Goal: Task Accomplishment & Management: Manage account settings

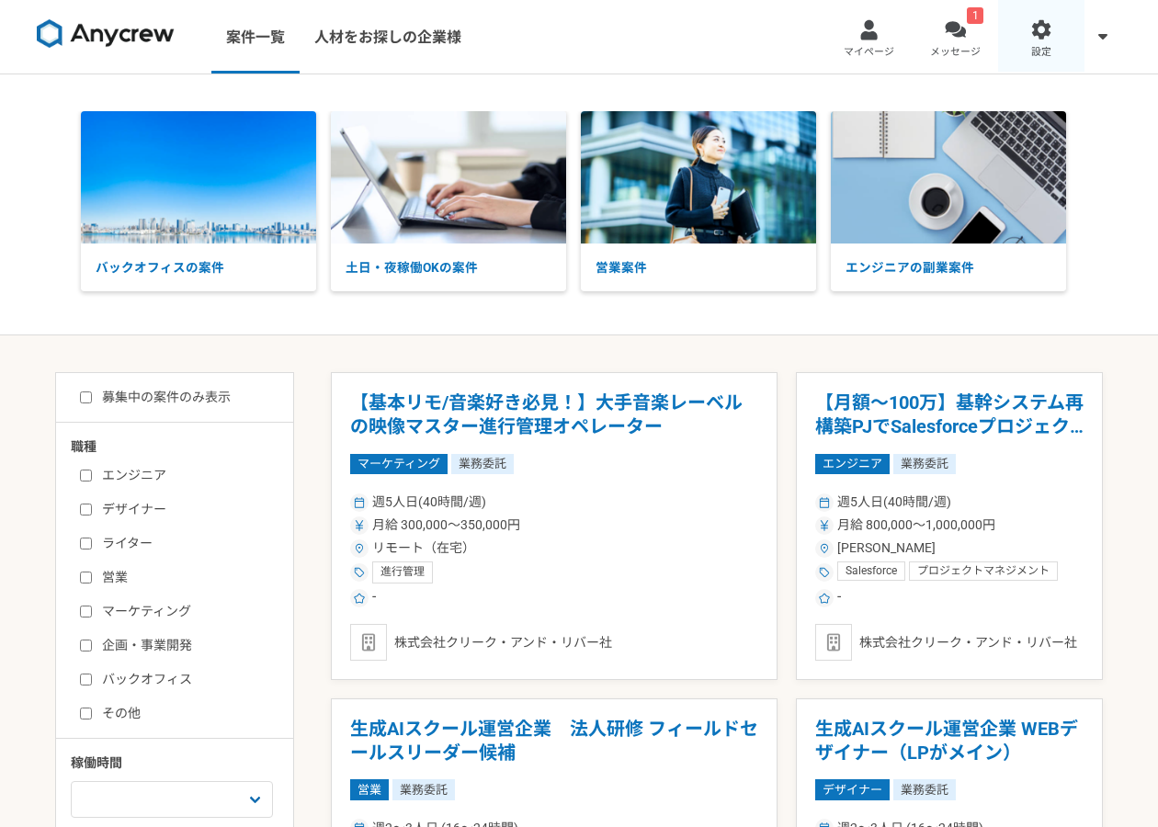
click at [1036, 51] on span "設定" at bounding box center [1041, 52] width 20 height 15
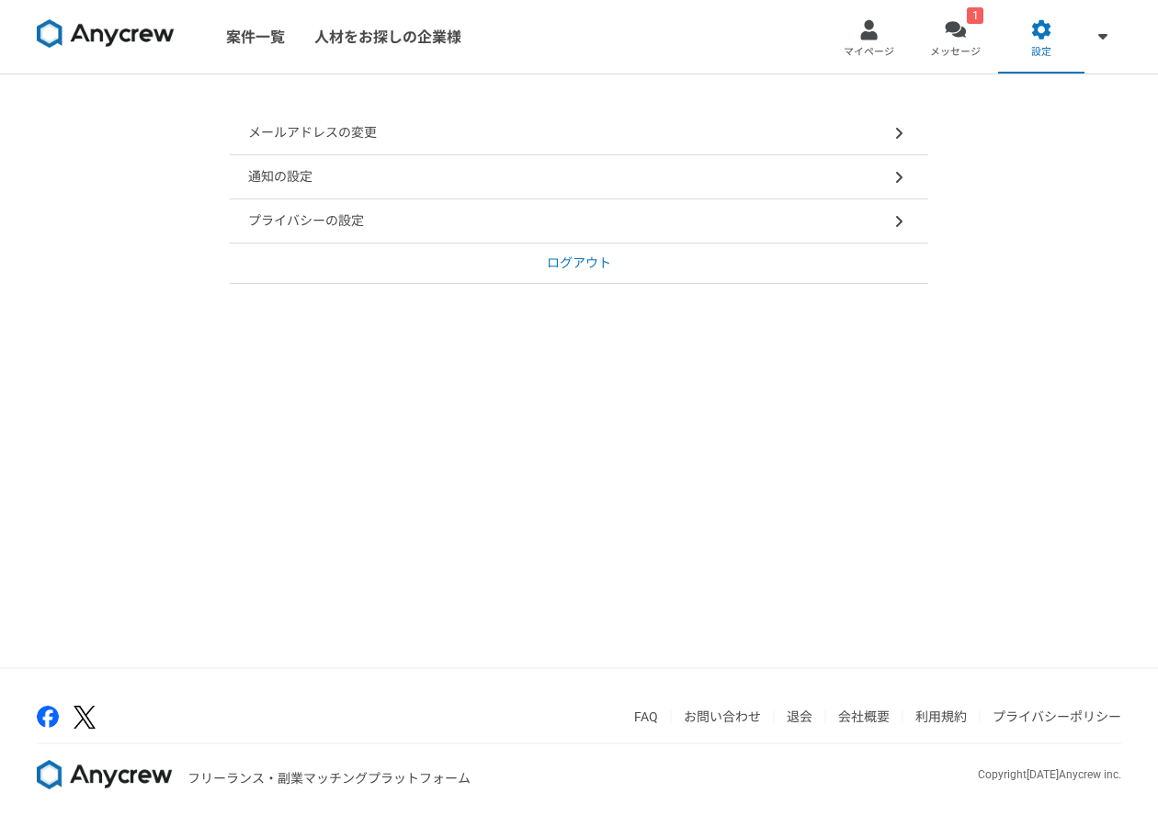
click at [427, 140] on div "メールアドレスの変更" at bounding box center [579, 133] width 698 height 44
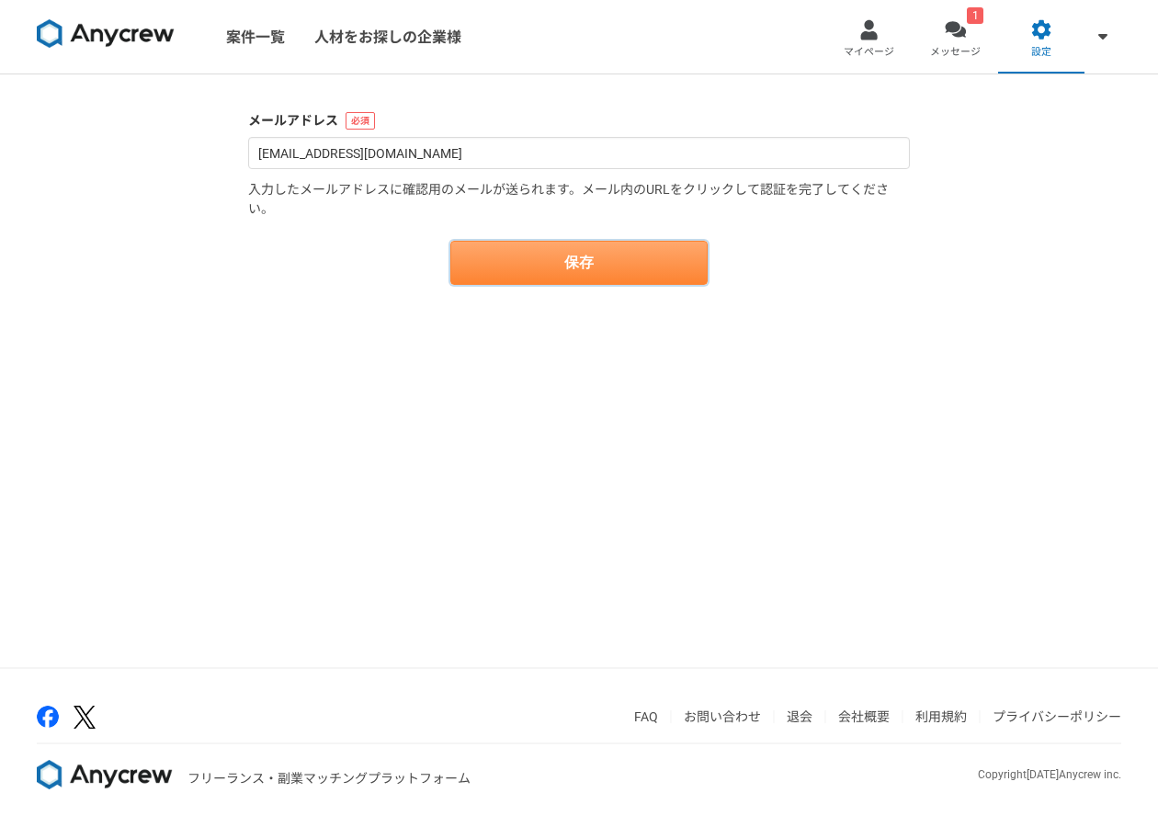
click at [520, 269] on button "保存" at bounding box center [578, 263] width 257 height 44
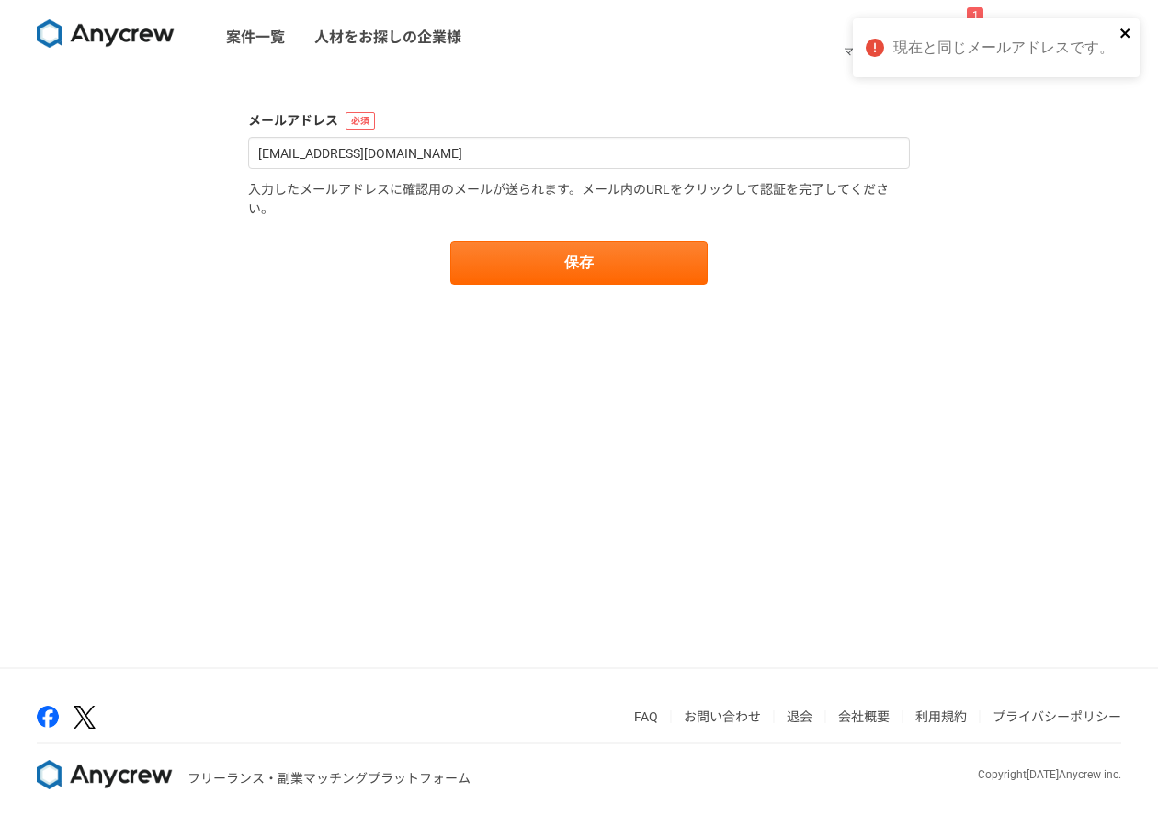
click at [1121, 39] on icon "close" at bounding box center [1125, 33] width 13 height 15
click at [1046, 53] on span "設定" at bounding box center [1041, 52] width 20 height 15
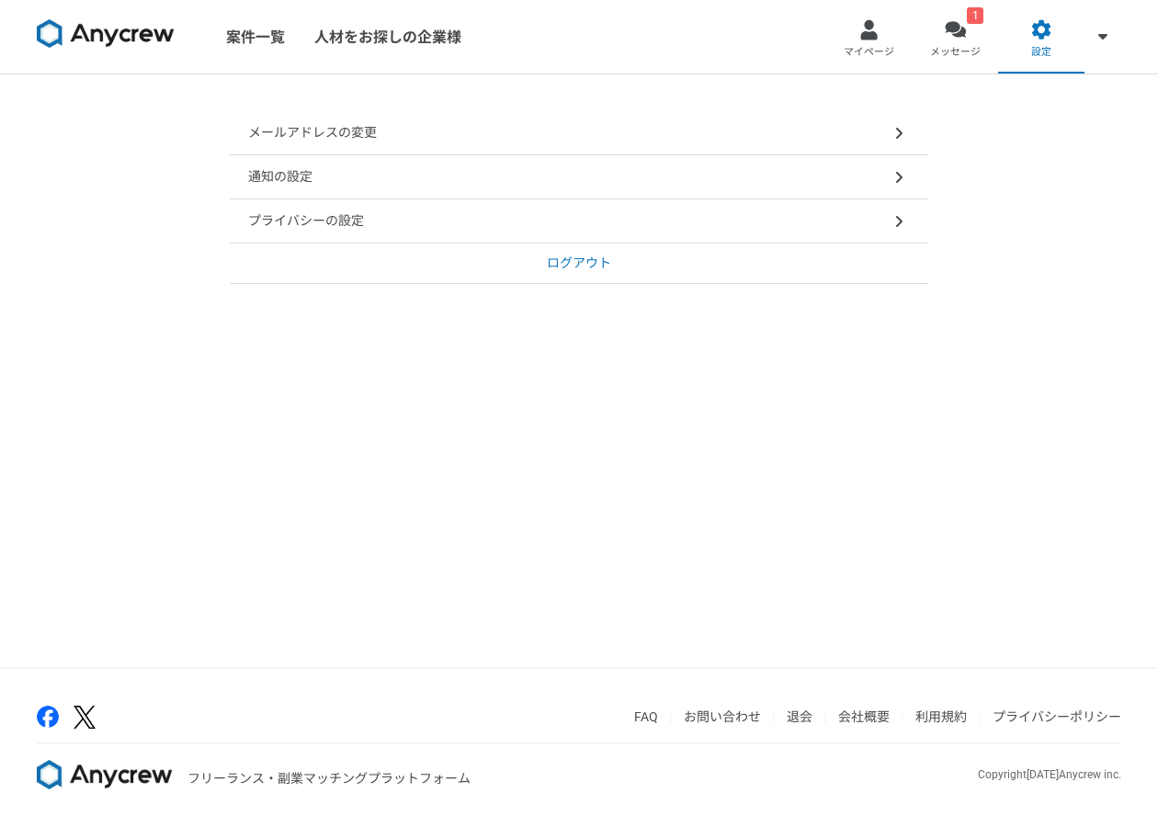
click at [517, 185] on div "通知の設定" at bounding box center [579, 177] width 698 height 44
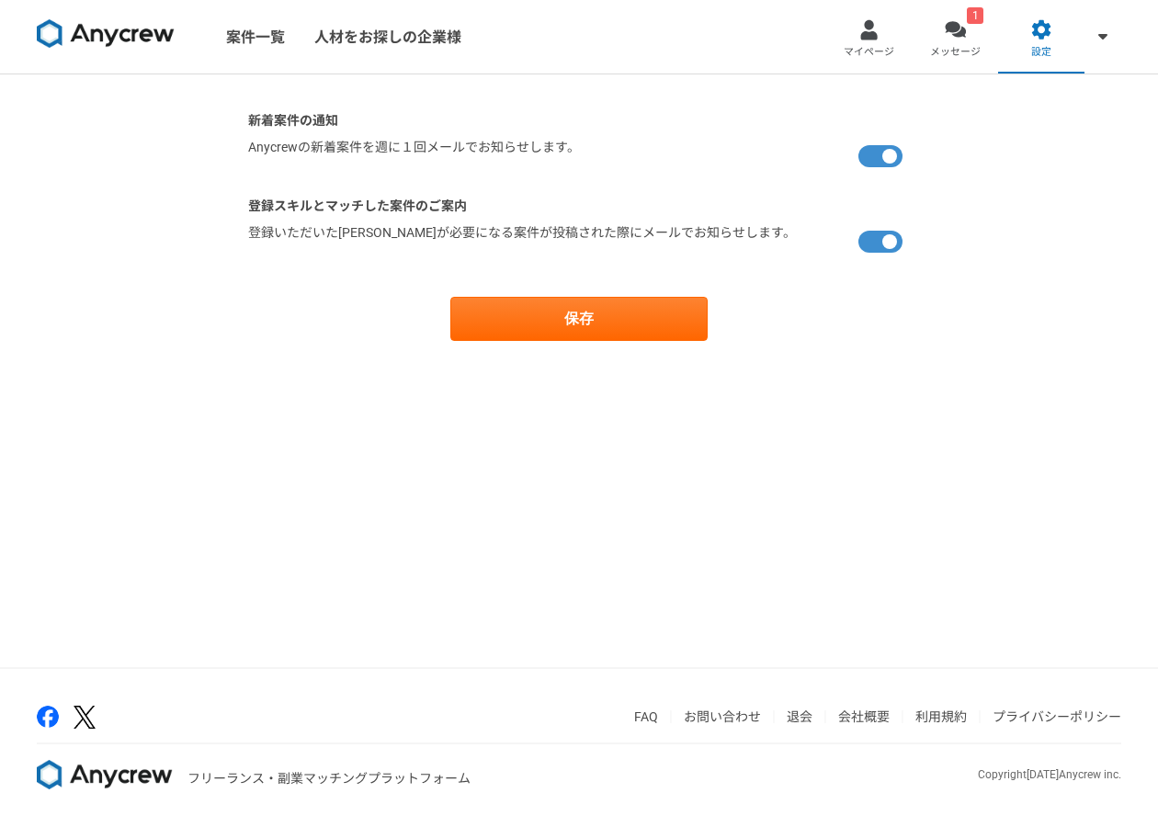
click at [878, 154] on label at bounding box center [883, 156] width 51 height 37
click at [260, 150] on input "checkbox" at bounding box center [254, 144] width 12 height 12
checkbox input "false"
click at [880, 221] on div "登録スキルとマッチした案件のご案内 登録いただいた[PERSON_NAME]が必要になる案件が投稿された際にメールでお知らせします。" at bounding box center [579, 228] width 662 height 63
click at [876, 269] on form "新着案件の通知 [PERSON_NAME]の新着案件を週に１回メールでお知らせします。 登録スキルとマッチした案件のご案内 登録いただいた[PERSON_NA…" at bounding box center [579, 226] width 662 height 230
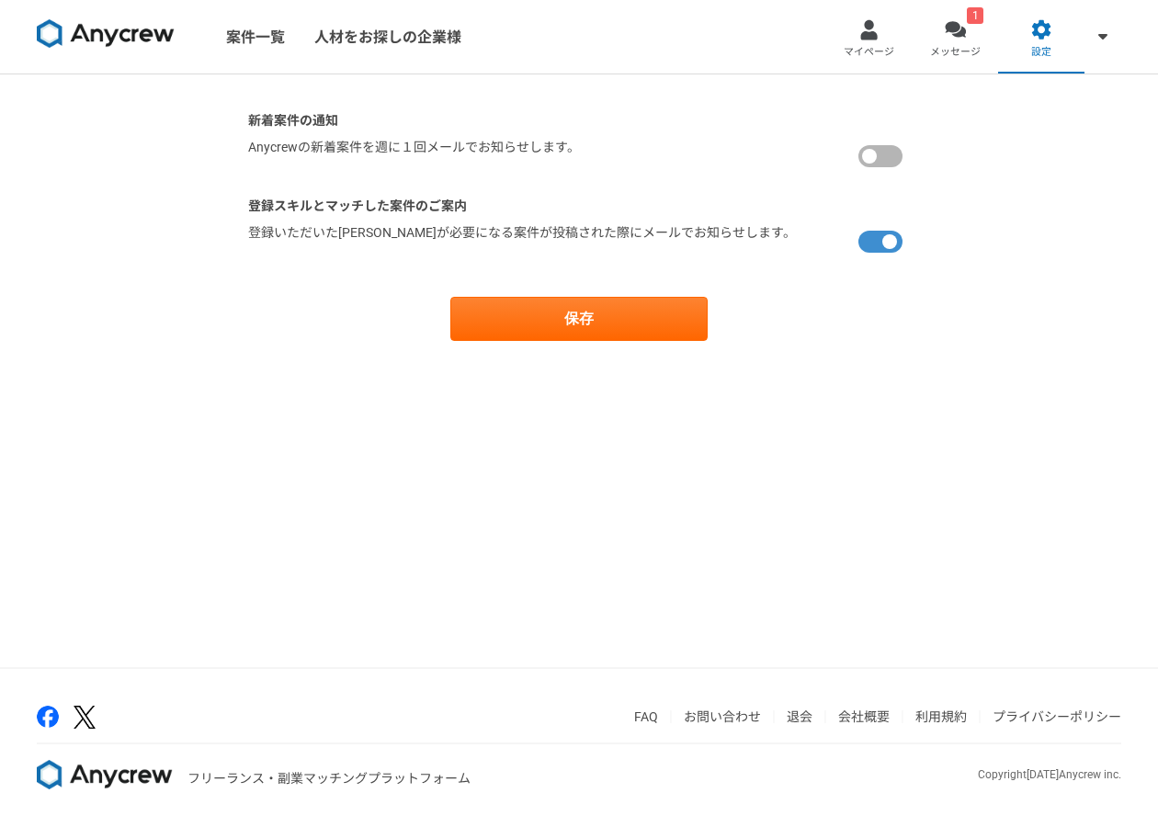
click at [874, 241] on label at bounding box center [883, 241] width 51 height 37
click at [260, 235] on input "checkbox" at bounding box center [254, 229] width 12 height 12
checkbox input "false"
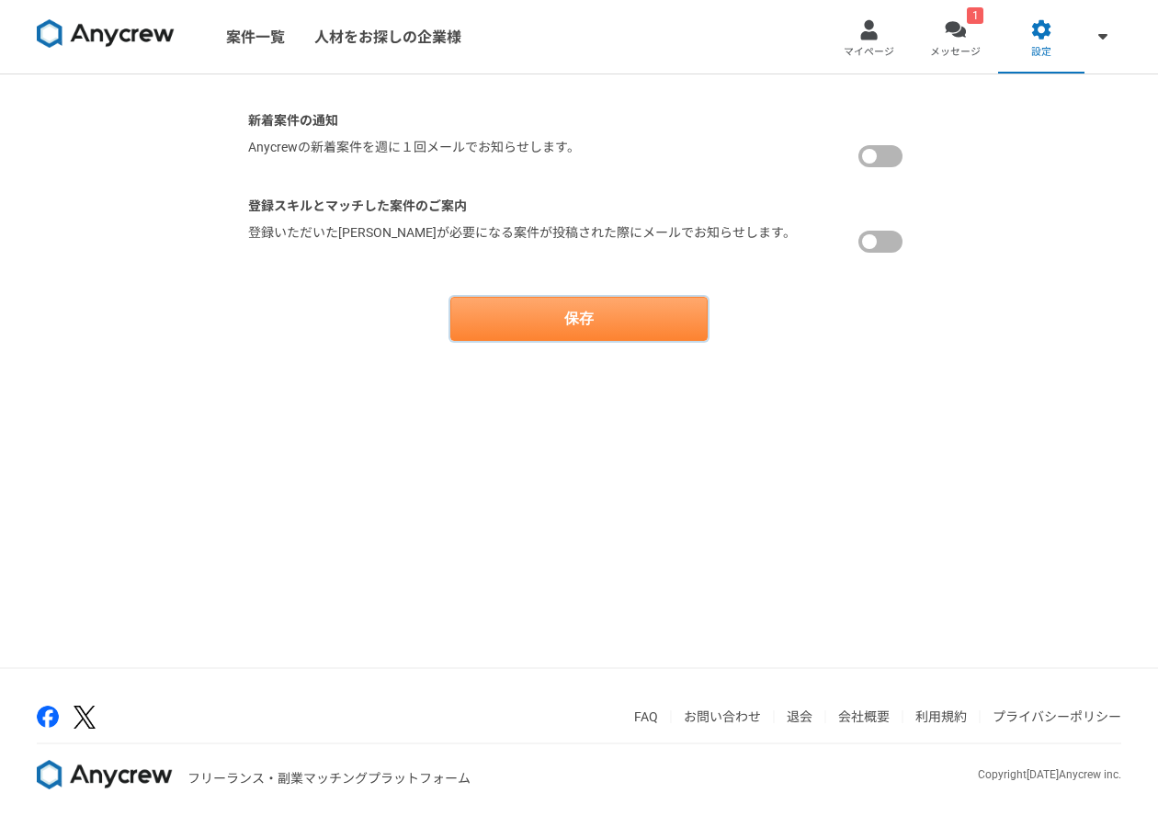
click at [534, 320] on button "保存" at bounding box center [578, 319] width 257 height 44
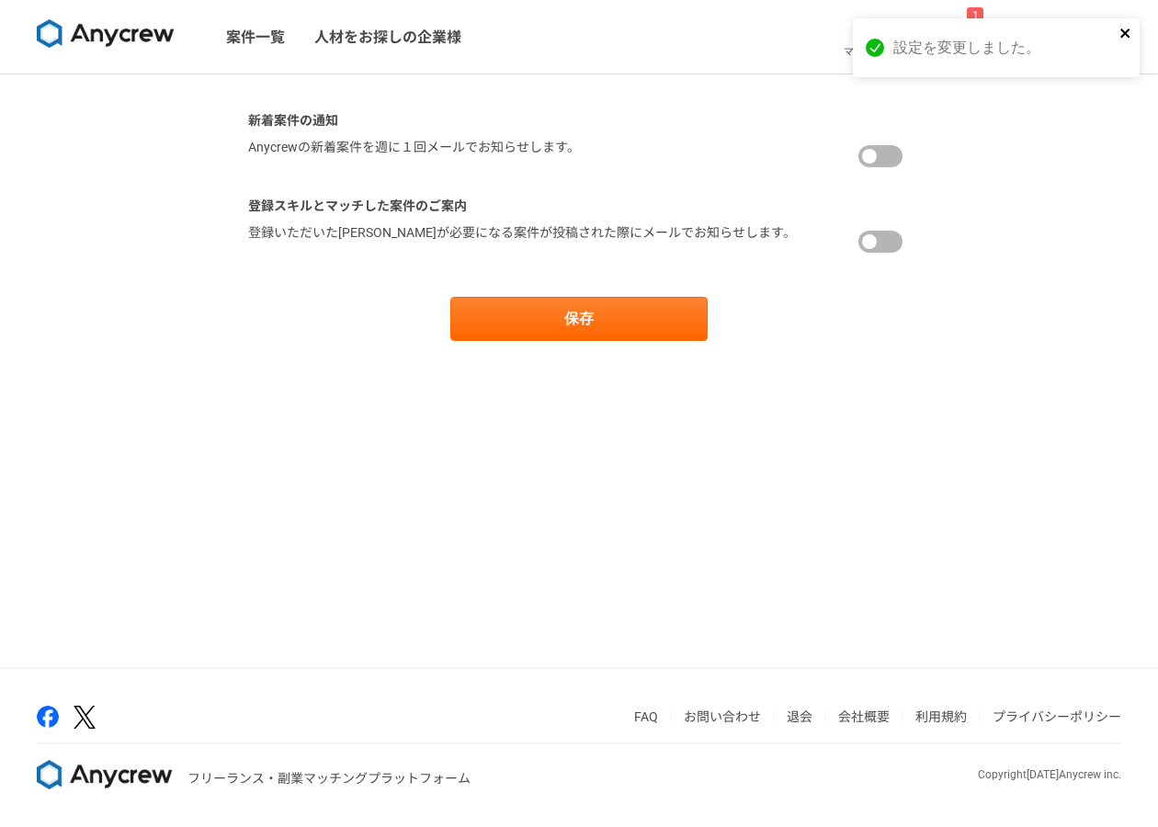
click at [1125, 30] on icon "close" at bounding box center [1125, 33] width 13 height 15
click at [1035, 53] on span "設定" at bounding box center [1041, 52] width 20 height 15
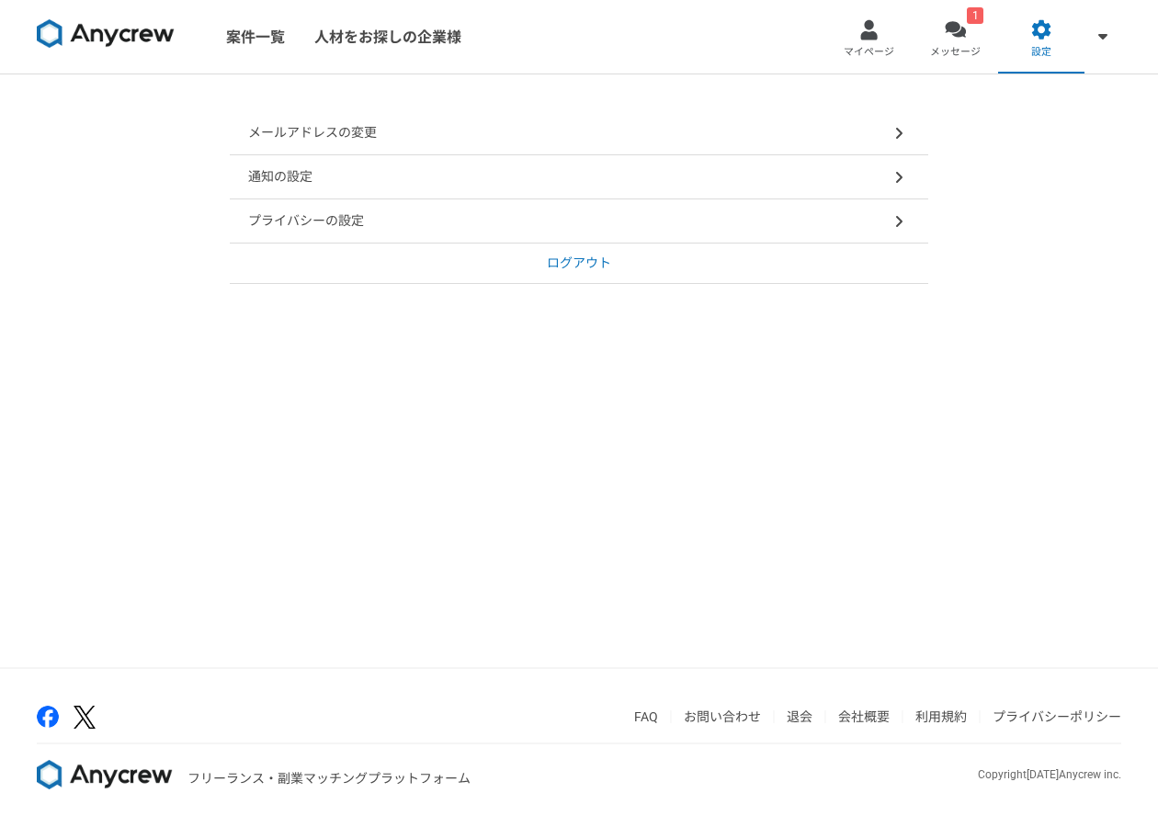
click at [494, 227] on div "プライバシーの設定" at bounding box center [579, 221] width 698 height 44
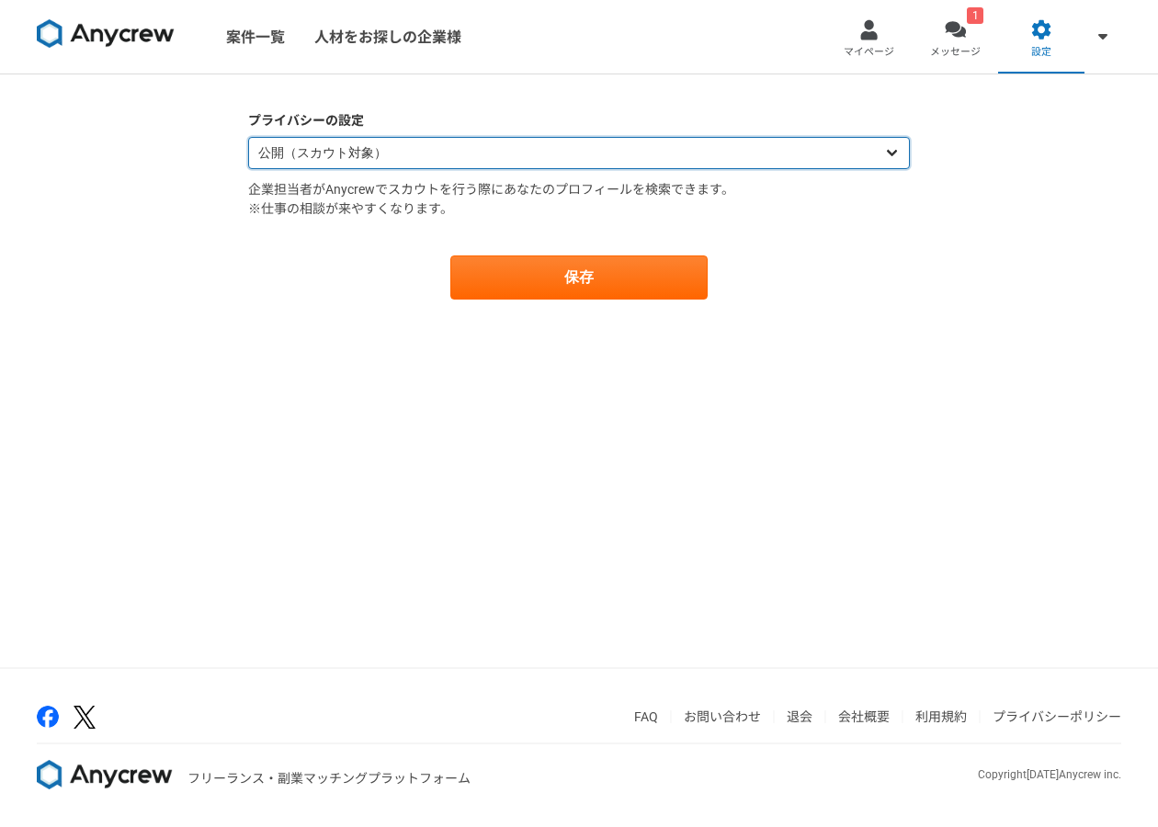
click at [445, 143] on select "公開（スカウト対象） 非公開（スカウト対象外）" at bounding box center [579, 153] width 662 height 32
select select "closed"
click at [248, 137] on select "公開（スカウト対象） 非公開（スカウト対象外）" at bounding box center [579, 153] width 662 height 32
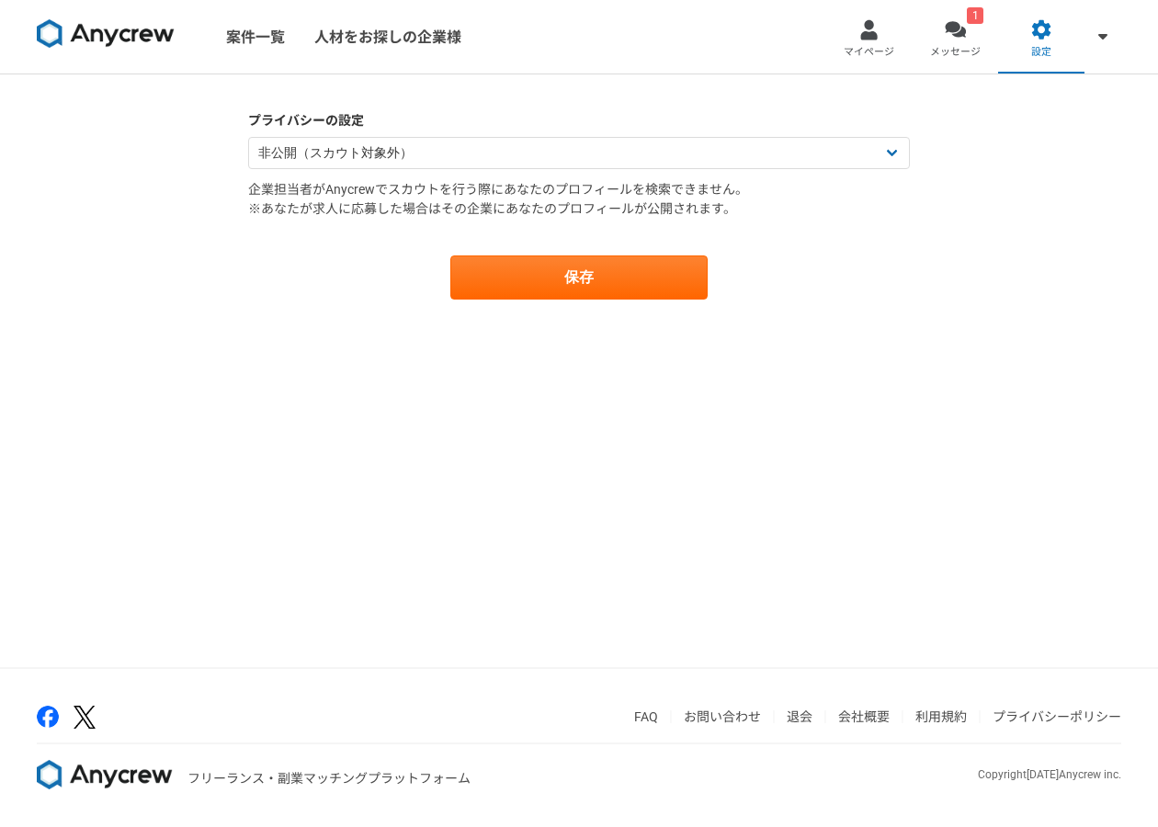
click at [595, 312] on main "プライバシーの設定 公開（スカウト対象） 非公開（スカウト対象外） 企業担当者がAnycrewでスカウトを行う際にあなたのプロフィールを検索できません。 ※あ…" at bounding box center [579, 223] width 698 height 299
click at [597, 291] on button "保存" at bounding box center [578, 277] width 257 height 44
click at [1127, 38] on icon "close" at bounding box center [1125, 33] width 13 height 15
click at [1050, 51] on span "設定" at bounding box center [1041, 52] width 20 height 15
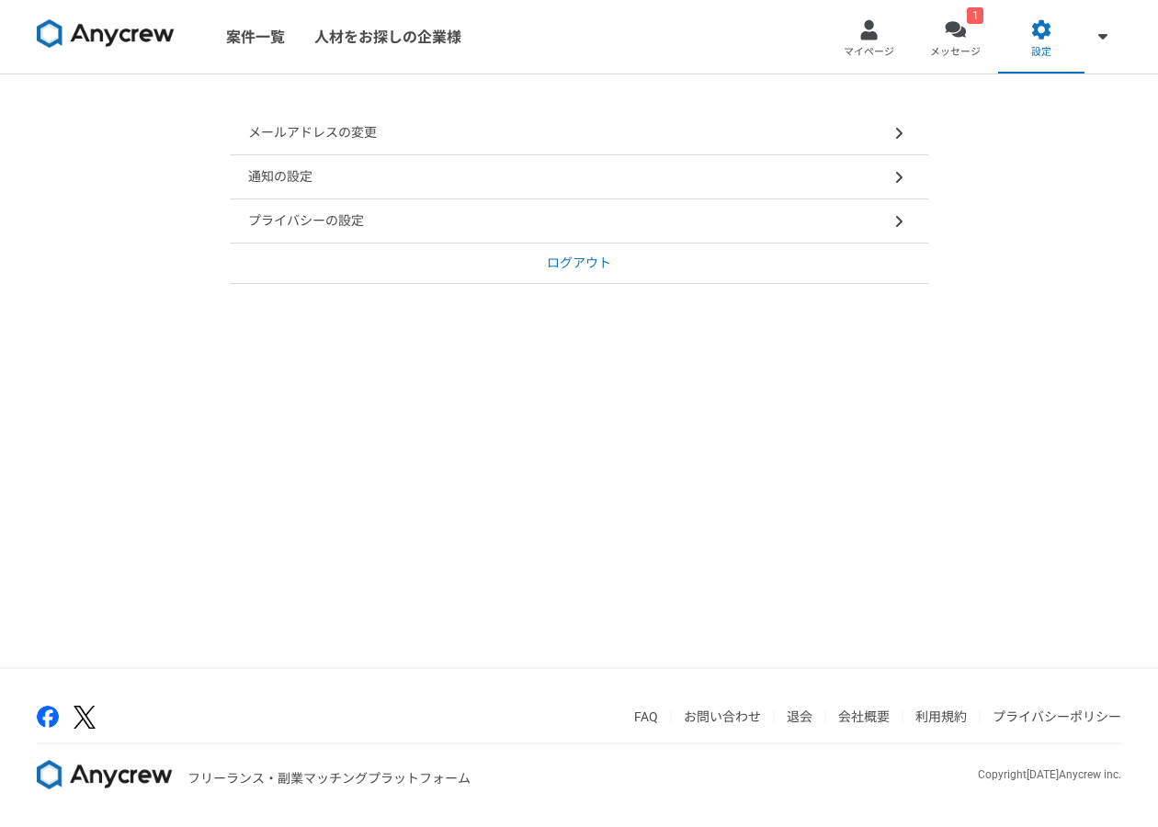
click at [731, 143] on div "メールアドレスの変更" at bounding box center [579, 133] width 698 height 44
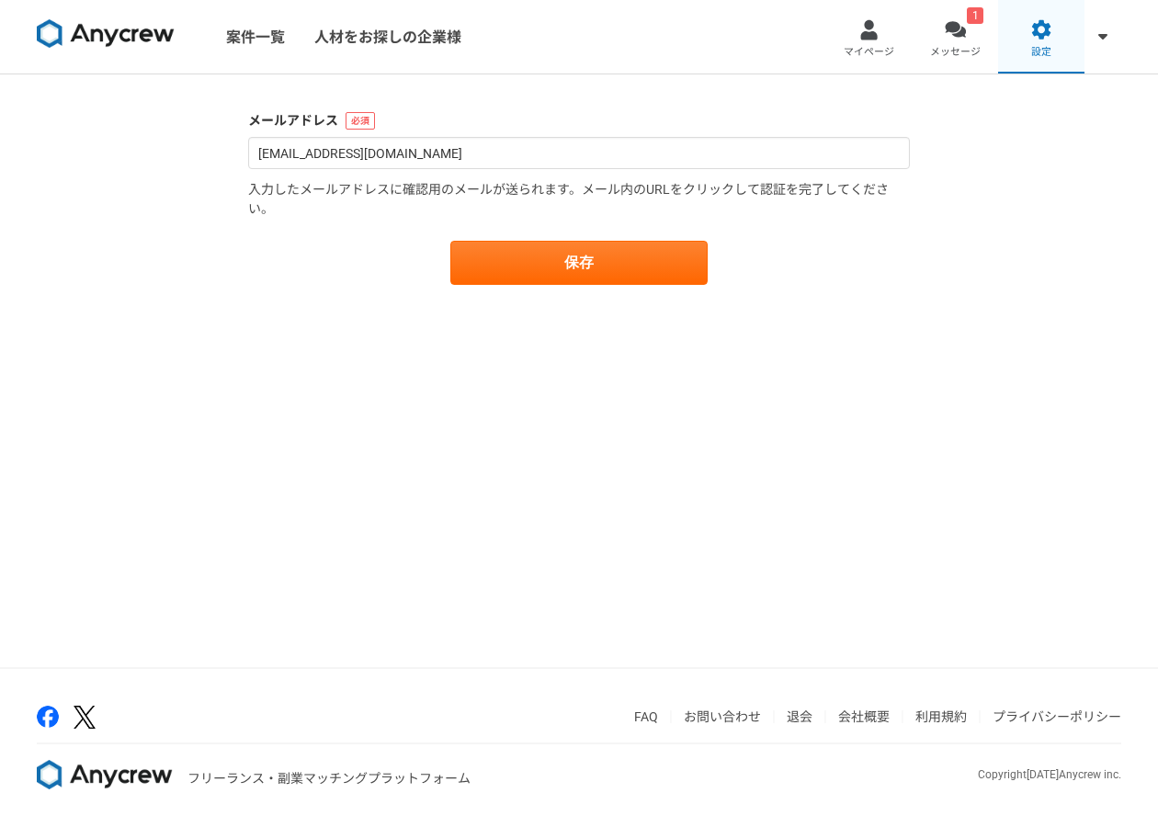
click at [1064, 56] on link "設定" at bounding box center [1041, 37] width 86 height 74
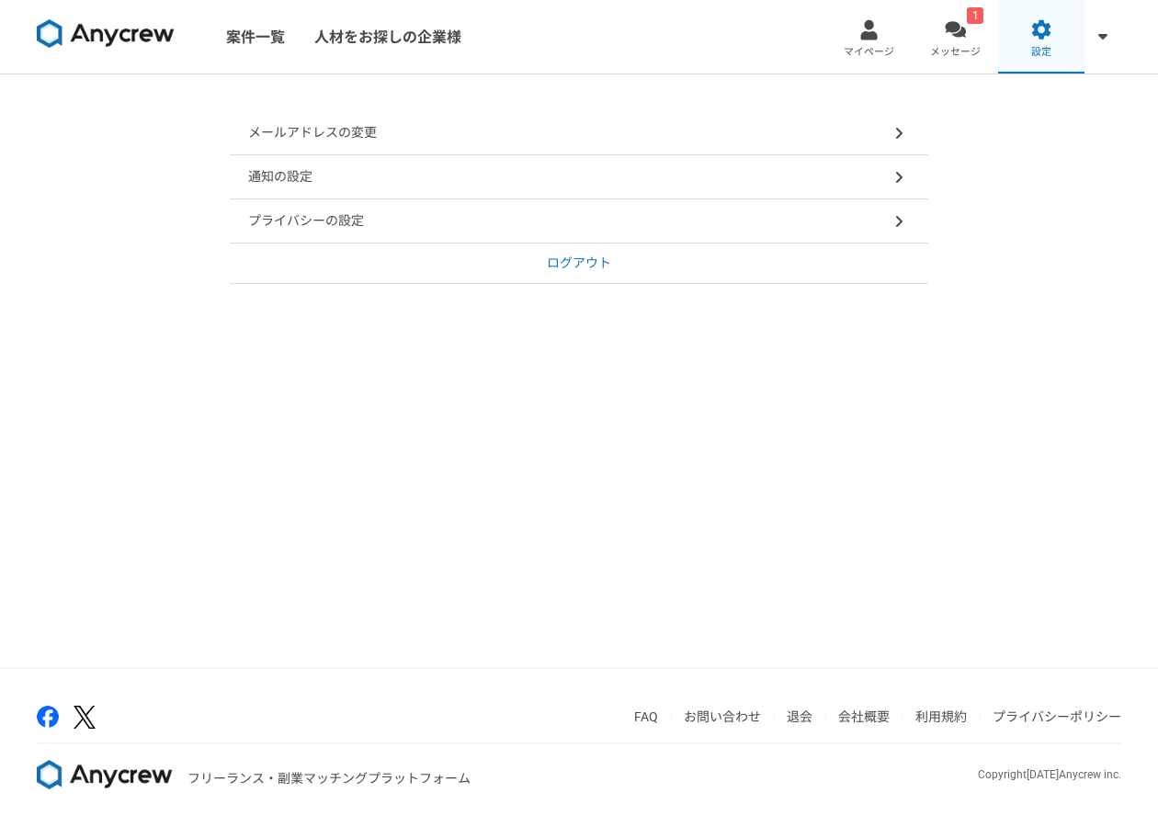
click at [1065, 34] on link "設定" at bounding box center [1041, 37] width 86 height 74
click at [799, 174] on div "通知の設定" at bounding box center [579, 177] width 698 height 44
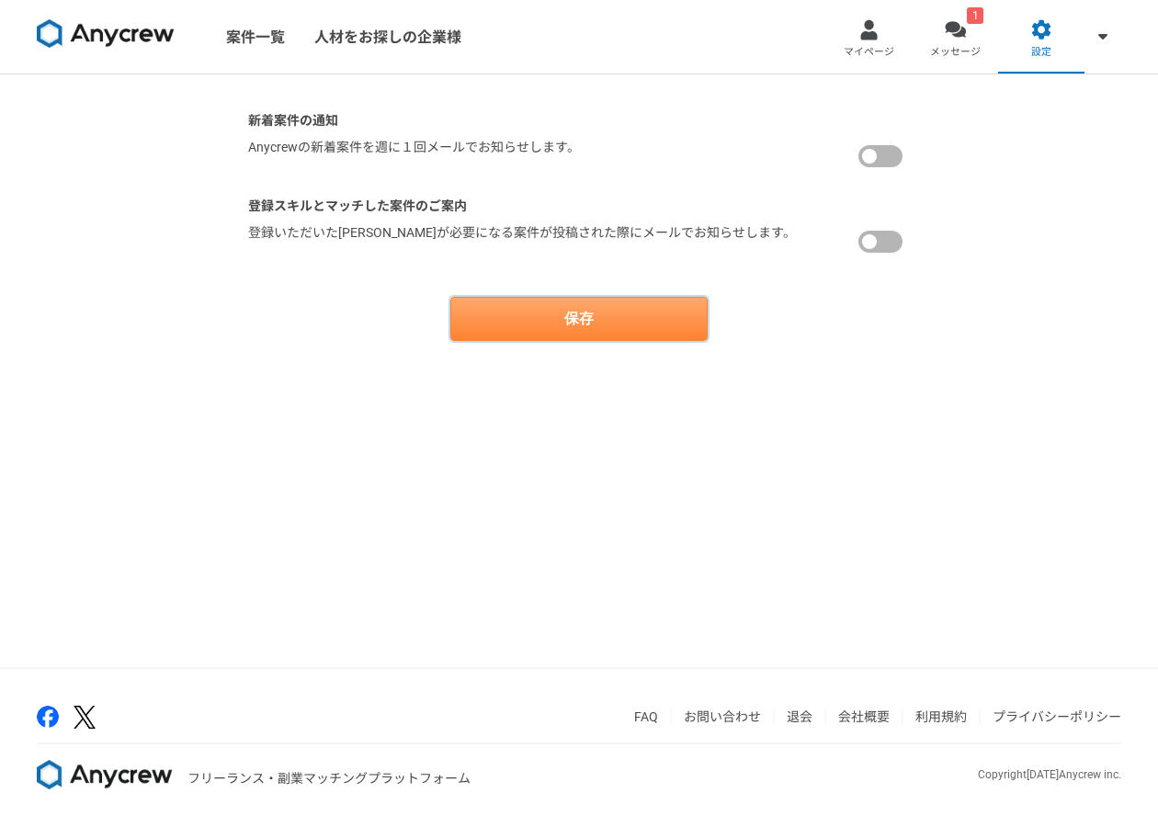
click at [611, 321] on button "保存" at bounding box center [578, 319] width 257 height 44
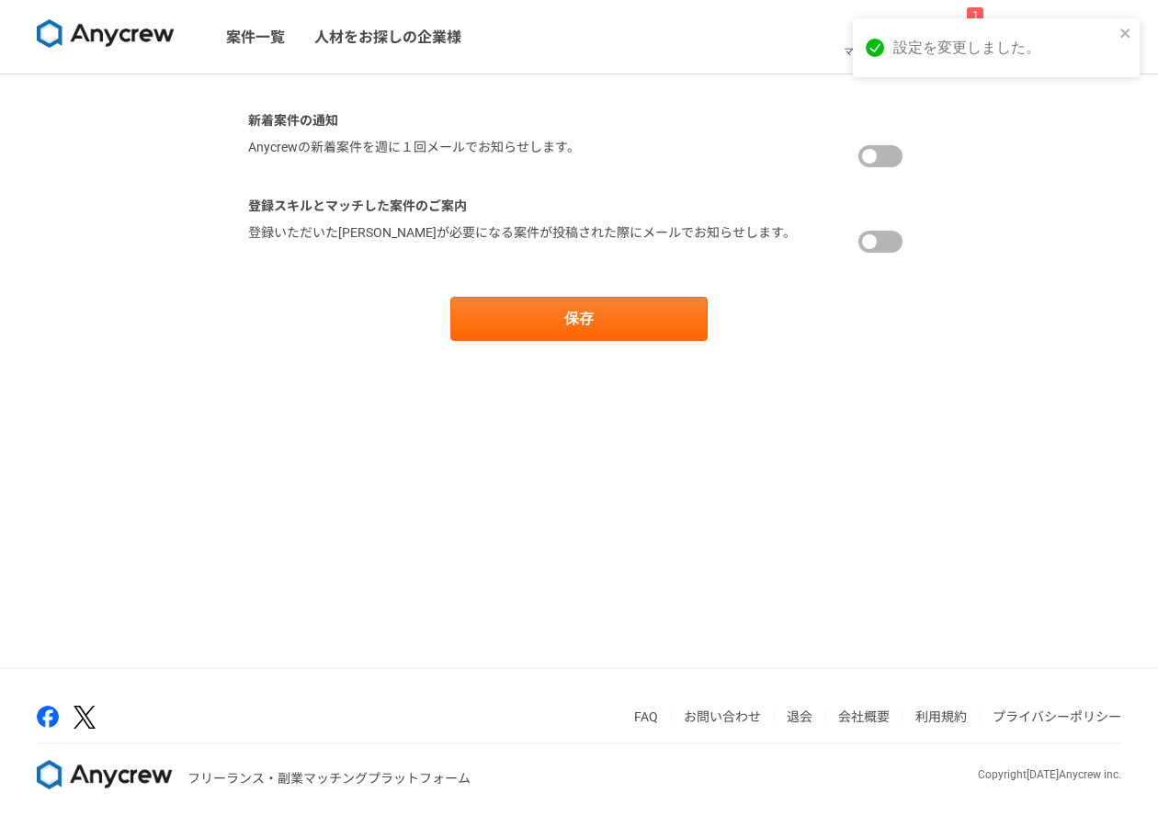
click at [797, 713] on link "退会" at bounding box center [799, 716] width 26 height 15
